Goal: Information Seeking & Learning: Learn about a topic

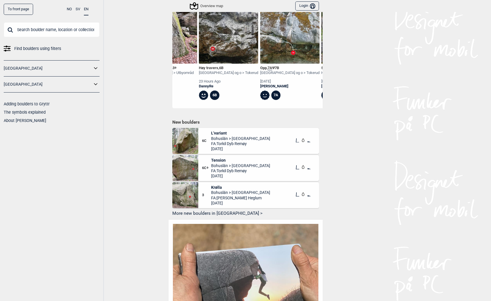
scroll to position [282, 0]
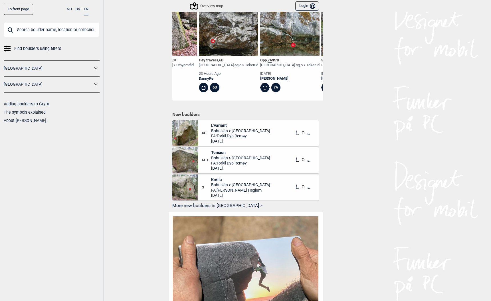
click at [218, 123] on span "L'variant" at bounding box center [240, 125] width 59 height 5
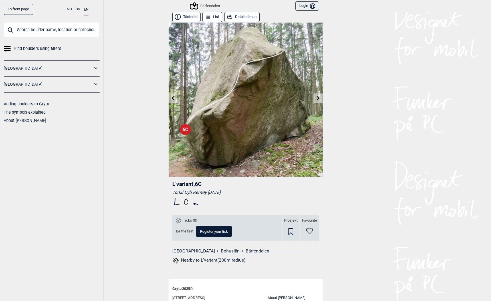
click at [170, 99] on link at bounding box center [173, 98] width 9 height 9
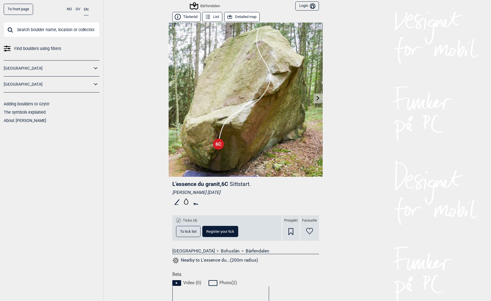
click at [316, 97] on icon at bounding box center [318, 98] width 5 height 5
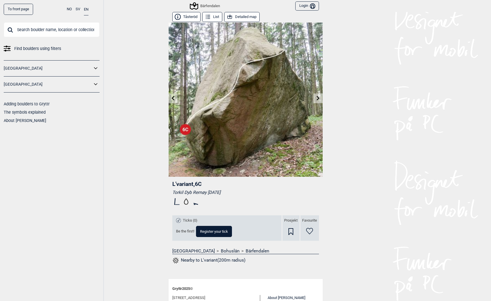
click at [172, 97] on icon at bounding box center [172, 98] width 3 height 5
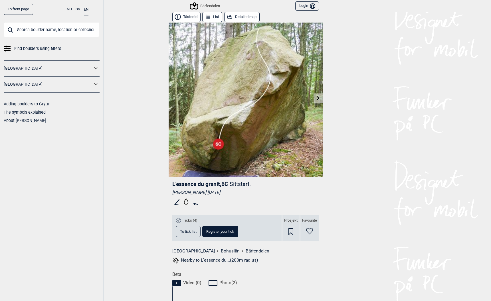
click at [209, 187] on header "L'essence du granit , 6C Sittstart." at bounding box center [245, 183] width 147 height 7
click at [209, 187] on div "L'essence du granit , 6C Sittstart. Tina Jørgensen 2019.08.02" at bounding box center [245, 193] width 147 height 27
click at [211, 186] on span "L'essence du granit , 6C" at bounding box center [200, 183] width 56 height 7
drag, startPoint x: 211, startPoint y: 186, endPoint x: 165, endPoint y: 186, distance: 46.2
click at [165, 186] on div "To front page NO SV EN Find boulders using filters Norge Sverige Adding boulder…" at bounding box center [245, 150] width 491 height 301
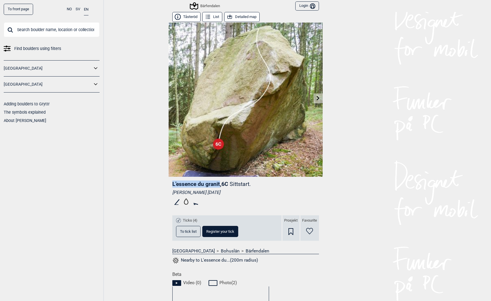
copy span "L'essence du granit"
